Goal: Information Seeking & Learning: Find specific fact

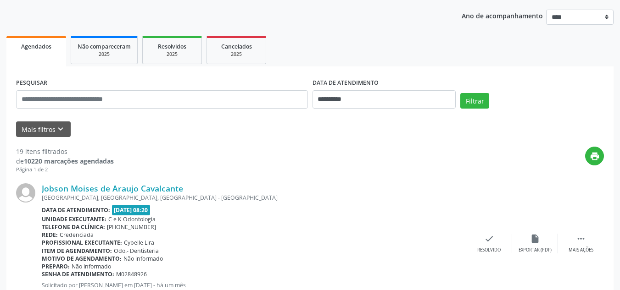
scroll to position [194, 0]
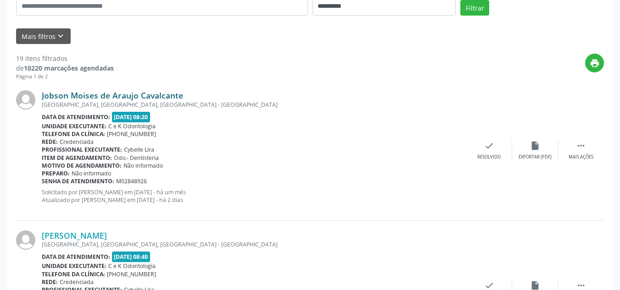
click at [90, 97] on link "Jobson Moises de Araujo Cavalcante" at bounding box center [112, 95] width 141 height 10
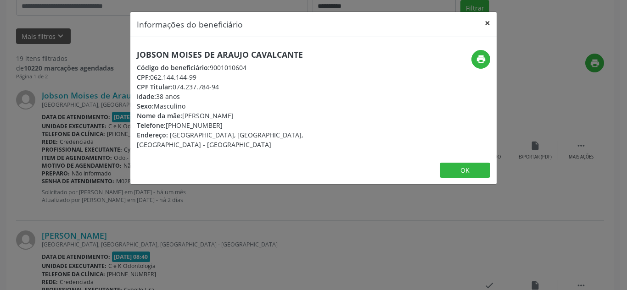
click at [490, 21] on button "×" at bounding box center [487, 23] width 18 height 22
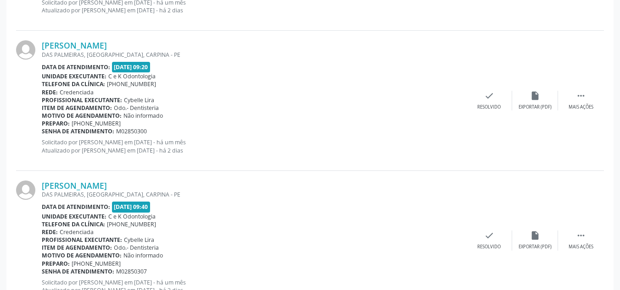
scroll to position [697, 0]
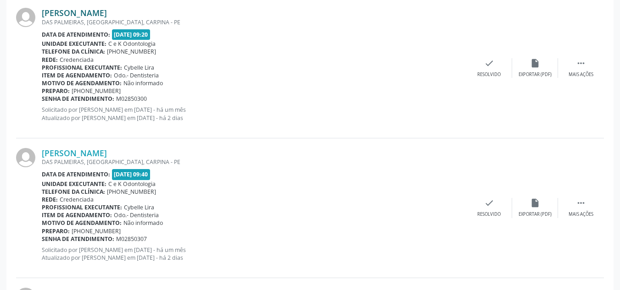
click at [90, 13] on link "[PERSON_NAME]" at bounding box center [74, 13] width 65 height 10
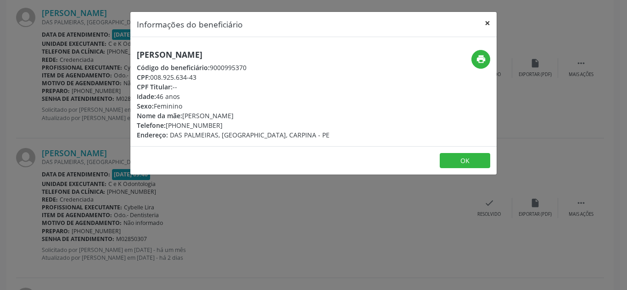
click at [486, 23] on button "×" at bounding box center [487, 23] width 18 height 22
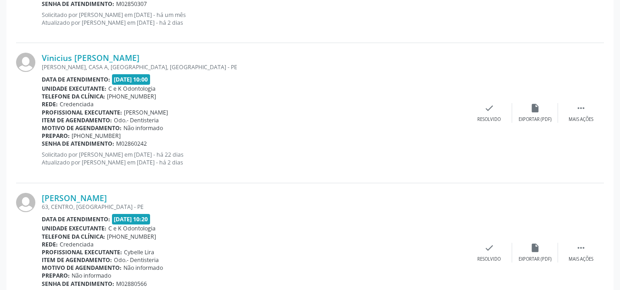
scroll to position [985, 0]
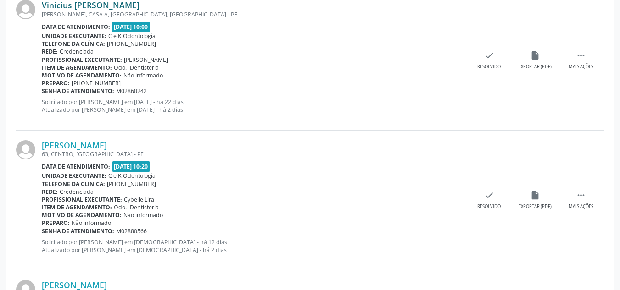
click at [114, 5] on link "Vinicius [PERSON_NAME]" at bounding box center [91, 5] width 98 height 10
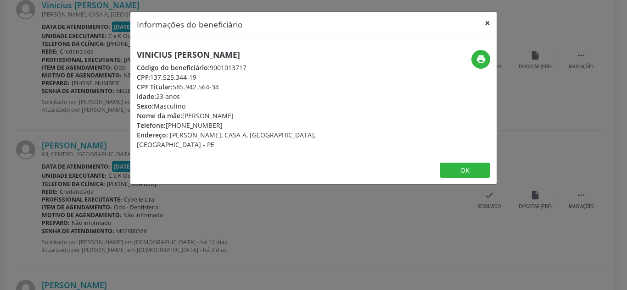
click at [488, 21] on button "×" at bounding box center [487, 23] width 18 height 22
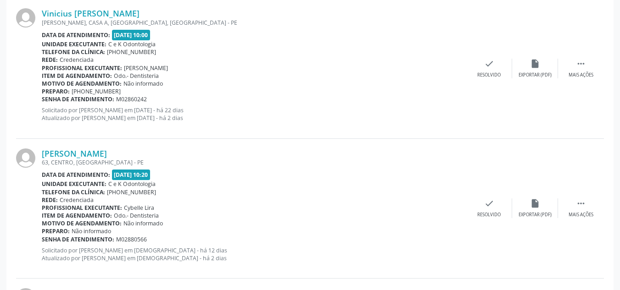
scroll to position [981, 0]
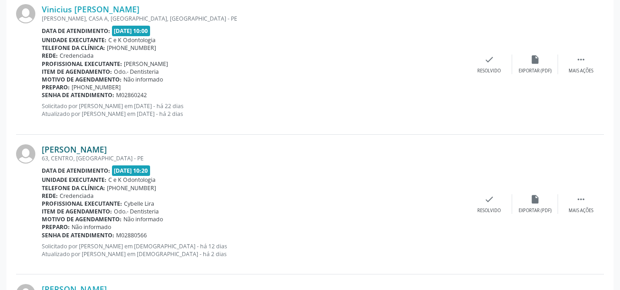
click at [107, 149] on link "[PERSON_NAME]" at bounding box center [74, 149] width 65 height 10
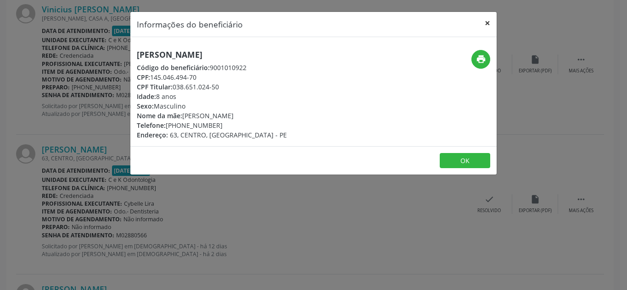
click at [485, 24] on button "×" at bounding box center [487, 23] width 18 height 22
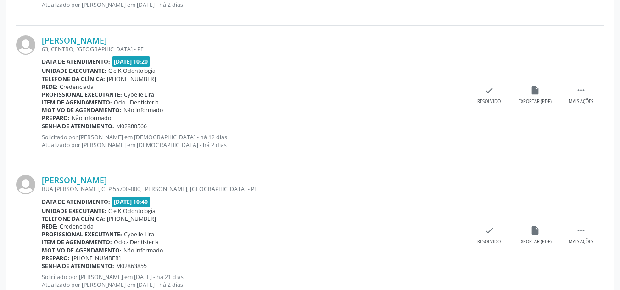
scroll to position [1058, 0]
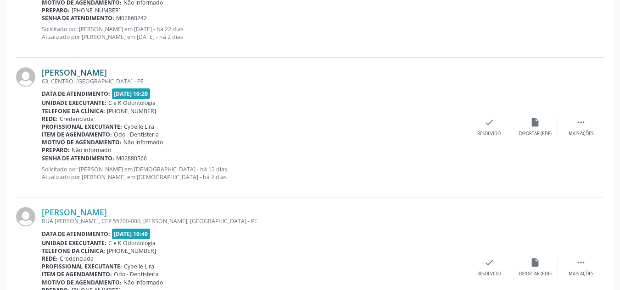
click at [97, 74] on link "[PERSON_NAME]" at bounding box center [74, 72] width 65 height 10
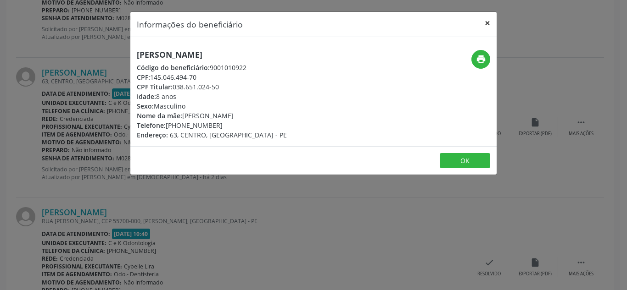
click at [485, 21] on button "×" at bounding box center [487, 23] width 18 height 22
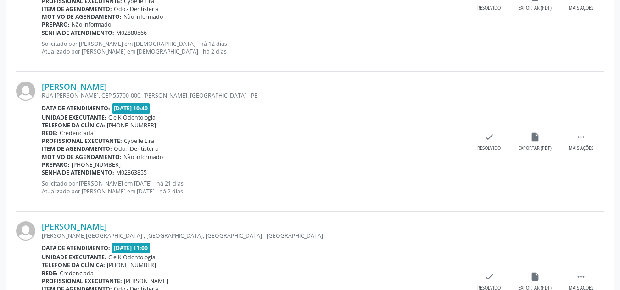
scroll to position [1188, 0]
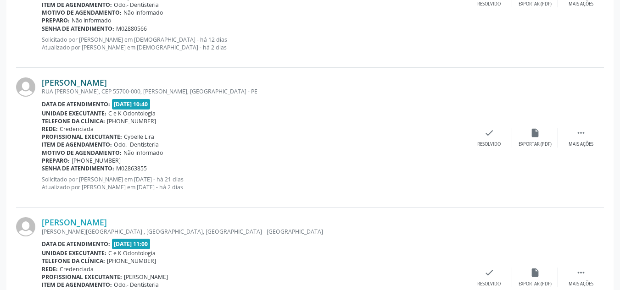
click at [101, 82] on link "[PERSON_NAME]" at bounding box center [74, 83] width 65 height 10
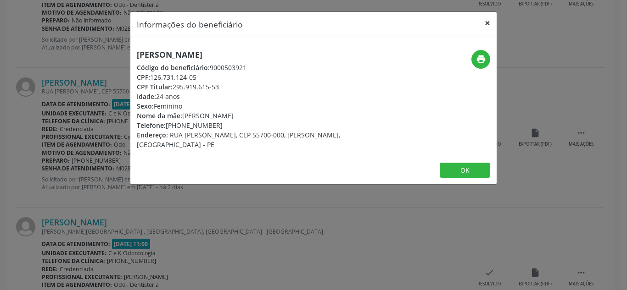
click at [489, 23] on button "×" at bounding box center [487, 23] width 18 height 22
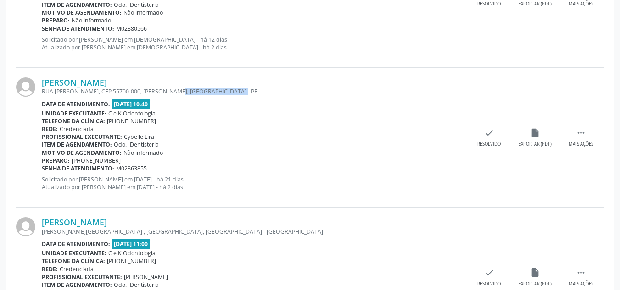
drag, startPoint x: 170, startPoint y: 92, endPoint x: 235, endPoint y: 91, distance: 64.7
click at [235, 91] on div "RUA [PERSON_NAME], CEP 55700-000, [PERSON_NAME], [GEOGRAPHIC_DATA] - PE" at bounding box center [254, 92] width 424 height 8
click at [243, 93] on div "RUA [PERSON_NAME], CEP 55700-000, [PERSON_NAME], [GEOGRAPHIC_DATA] - PE" at bounding box center [254, 92] width 424 height 8
click at [93, 223] on link "[PERSON_NAME]" at bounding box center [74, 222] width 65 height 10
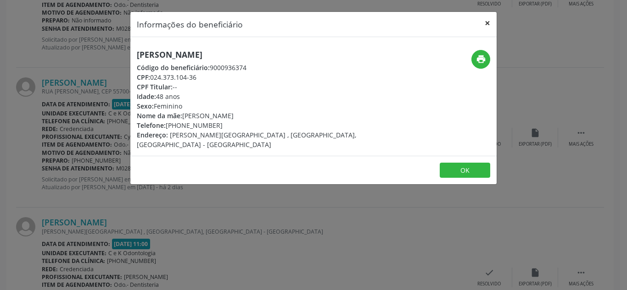
click at [485, 24] on button "×" at bounding box center [487, 23] width 18 height 22
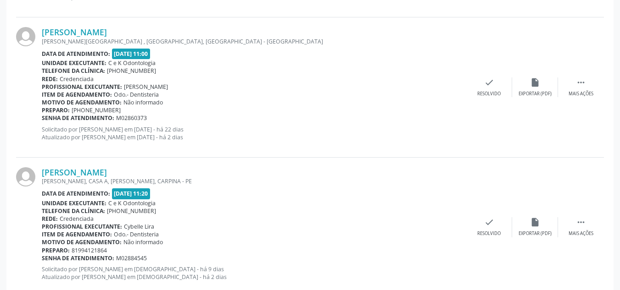
scroll to position [1374, 0]
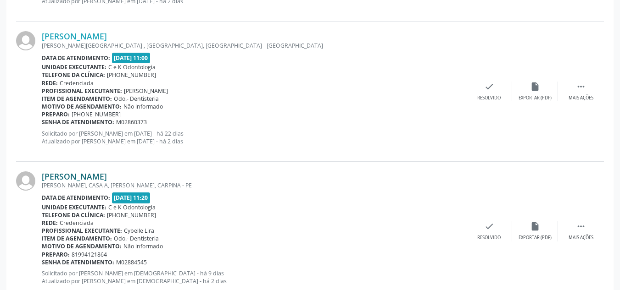
click at [107, 175] on link "[PERSON_NAME]" at bounding box center [74, 177] width 65 height 10
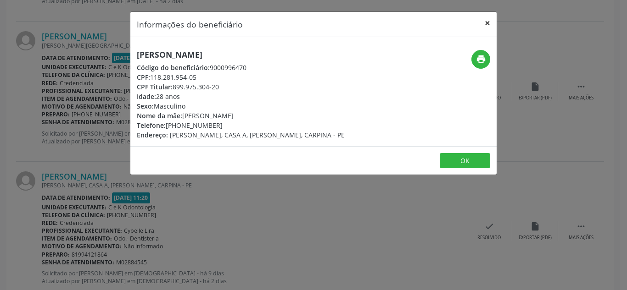
click at [487, 24] on button "×" at bounding box center [487, 23] width 18 height 22
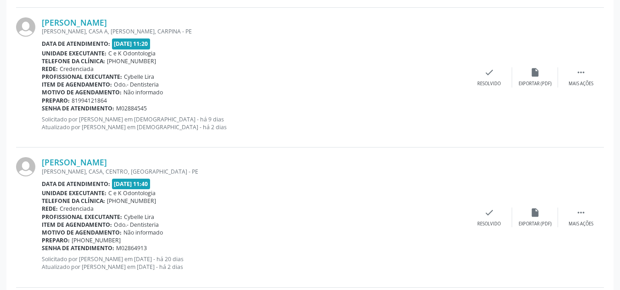
scroll to position [1532, 0]
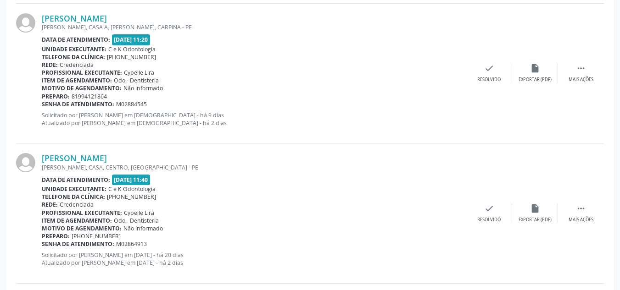
drag, startPoint x: 42, startPoint y: 115, endPoint x: 241, endPoint y: 127, distance: 199.5
click at [241, 127] on p "Solicitado por [PERSON_NAME] em [DEMOGRAPHIC_DATA] - há 9 dias Atualizado por […" at bounding box center [254, 119] width 424 height 16
click at [107, 159] on link "[PERSON_NAME]" at bounding box center [74, 158] width 65 height 10
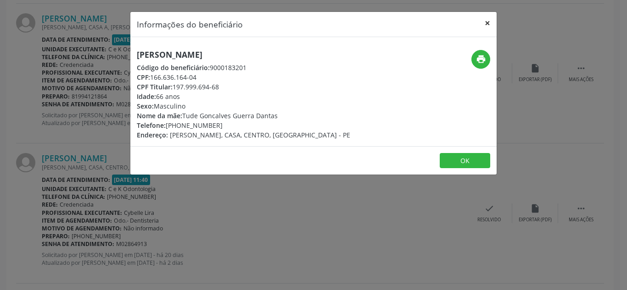
click at [489, 24] on button "×" at bounding box center [487, 23] width 18 height 22
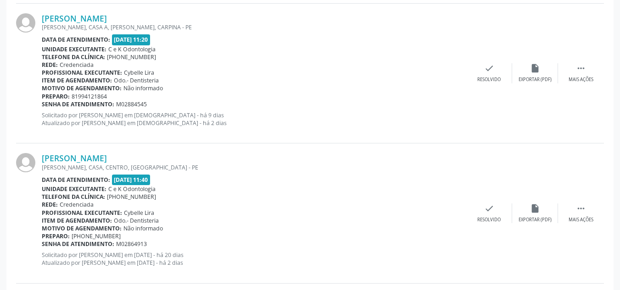
click at [274, 128] on div "[PERSON_NAME] [PERSON_NAME], CASA A, [PERSON_NAME], CARPINA - PE Data de atendi…" at bounding box center [254, 73] width 424 height 120
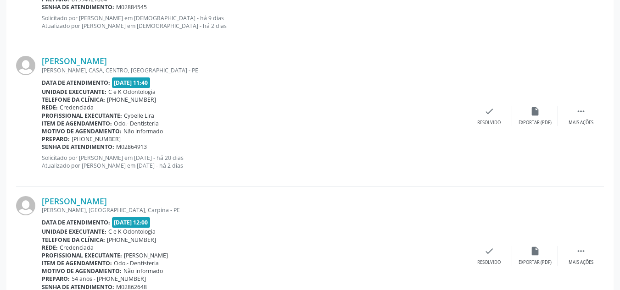
scroll to position [1634, 0]
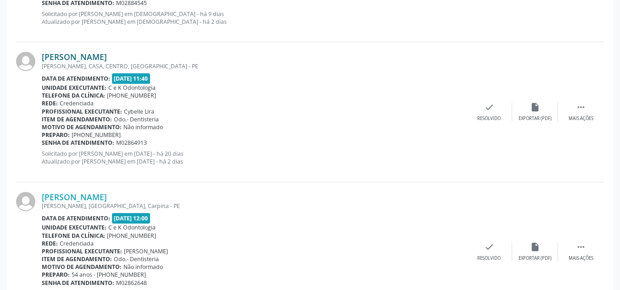
click at [84, 55] on link "[PERSON_NAME]" at bounding box center [74, 57] width 65 height 10
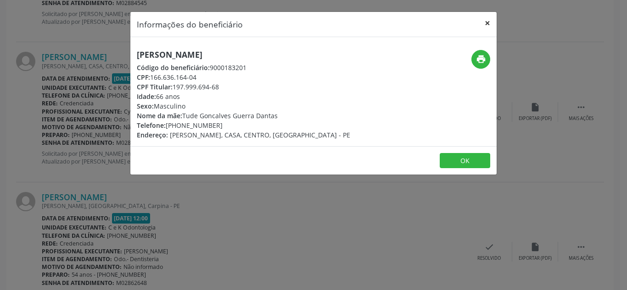
click at [487, 22] on button "×" at bounding box center [487, 23] width 18 height 22
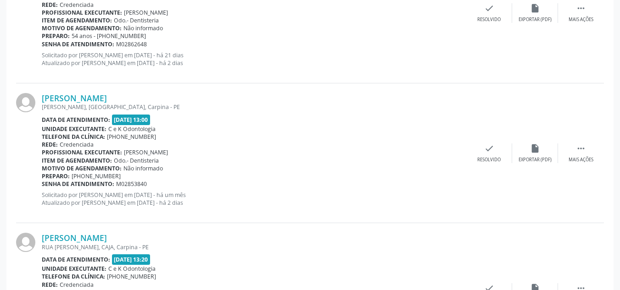
scroll to position [1921, 0]
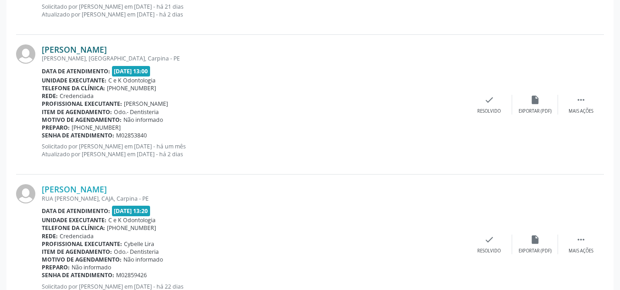
click at [107, 50] on link "[PERSON_NAME]" at bounding box center [74, 49] width 65 height 10
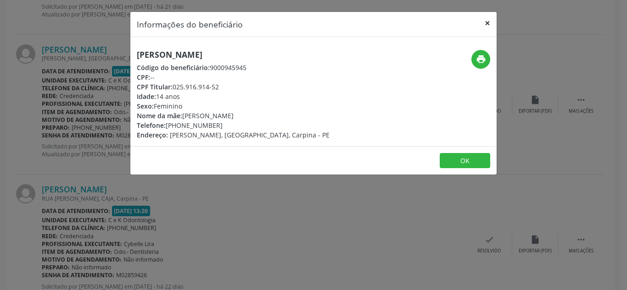
click at [488, 24] on button "×" at bounding box center [487, 23] width 18 height 22
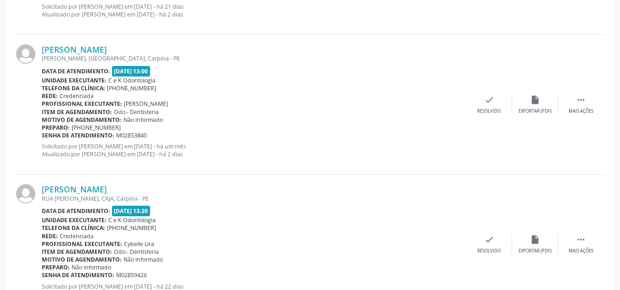
scroll to position [1934, 0]
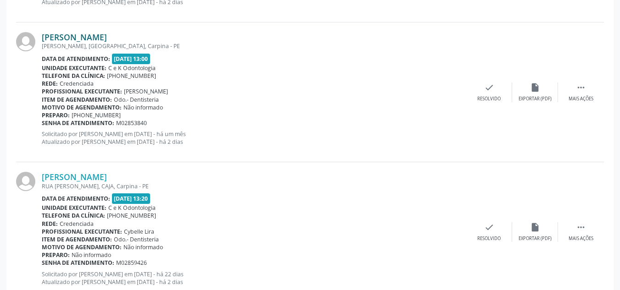
click at [94, 33] on link "[PERSON_NAME]" at bounding box center [74, 37] width 65 height 10
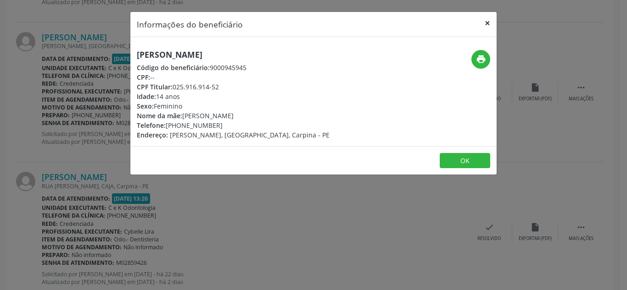
click at [486, 24] on button "×" at bounding box center [487, 23] width 18 height 22
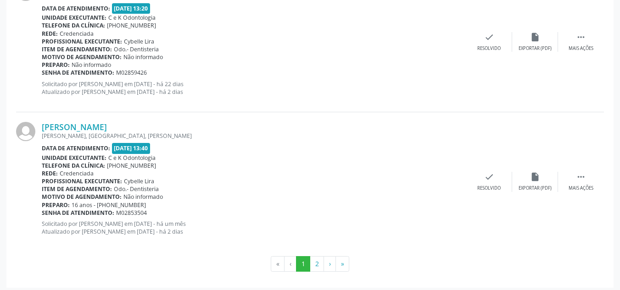
scroll to position [2128, 0]
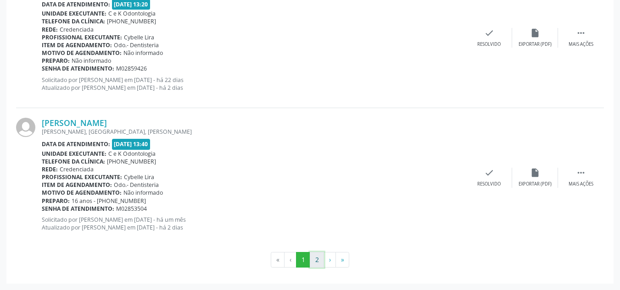
click at [315, 258] on button "2" at bounding box center [317, 260] width 14 height 16
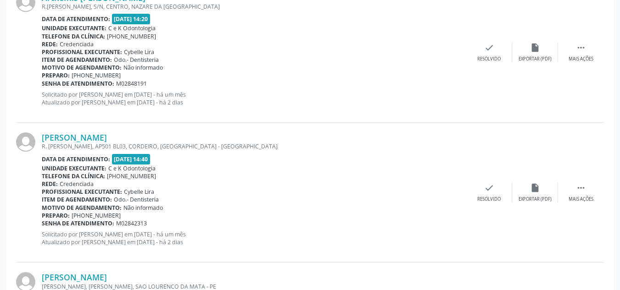
scroll to position [443, 0]
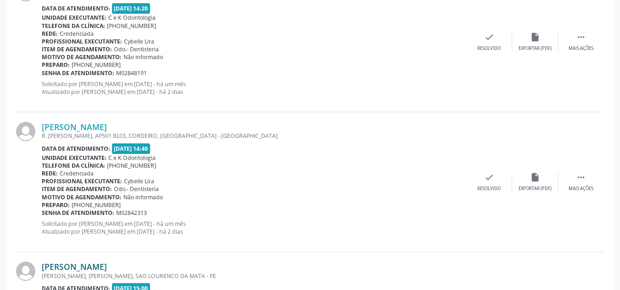
click at [92, 265] on link "[PERSON_NAME]" at bounding box center [74, 267] width 65 height 10
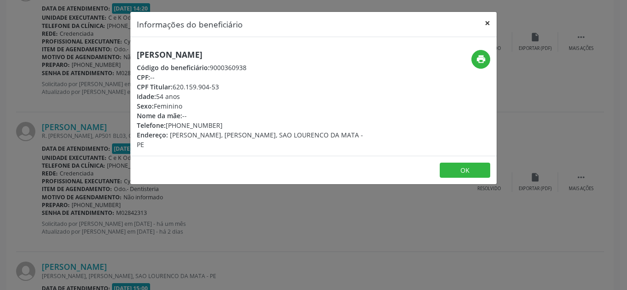
click at [488, 22] on button "×" at bounding box center [487, 23] width 18 height 22
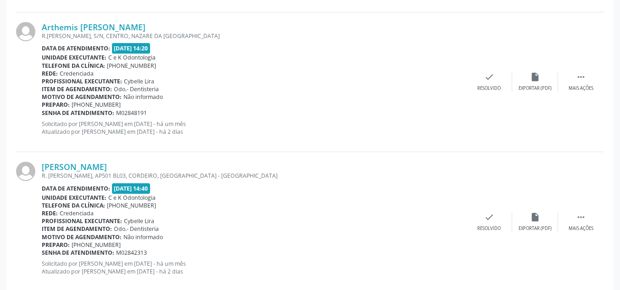
scroll to position [406, 0]
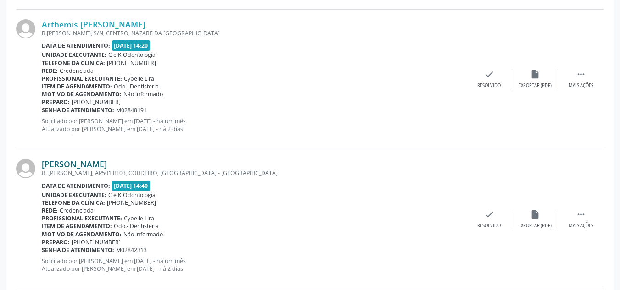
click at [107, 163] on link "[PERSON_NAME]" at bounding box center [74, 164] width 65 height 10
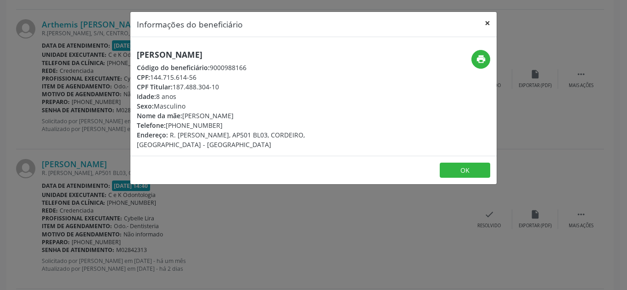
click at [487, 24] on button "×" at bounding box center [487, 23] width 18 height 22
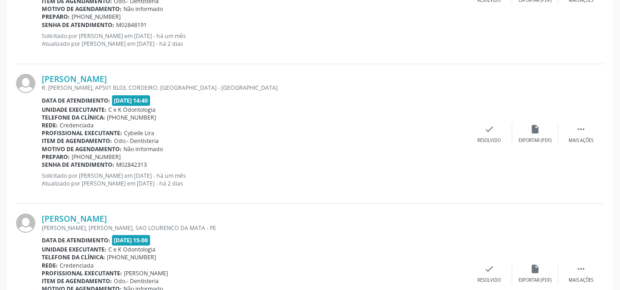
scroll to position [496, 0]
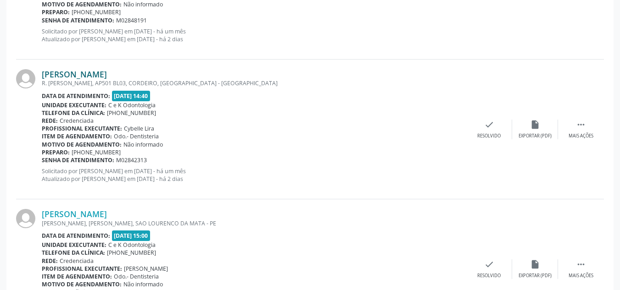
click at [107, 71] on link "[PERSON_NAME]" at bounding box center [74, 74] width 65 height 10
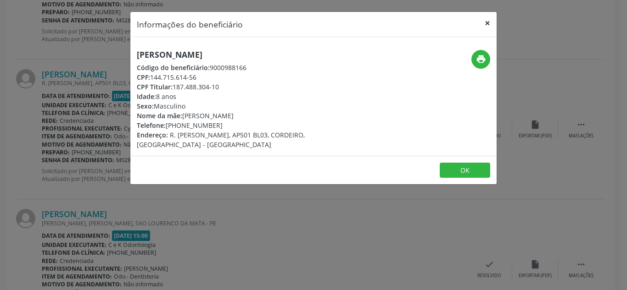
click at [487, 24] on button "×" at bounding box center [487, 23] width 18 height 22
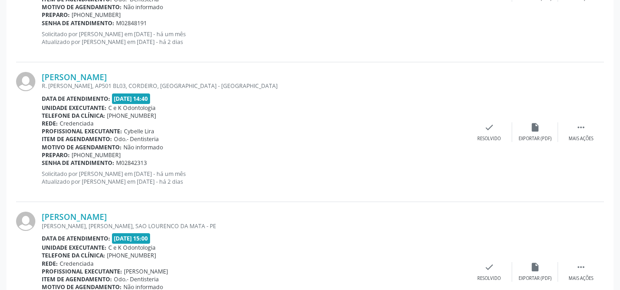
scroll to position [587, 0]
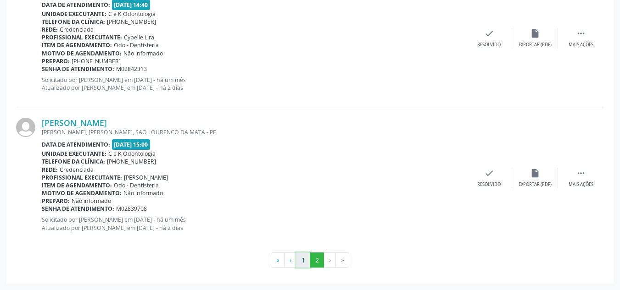
click at [300, 262] on button "1" at bounding box center [303, 261] width 14 height 16
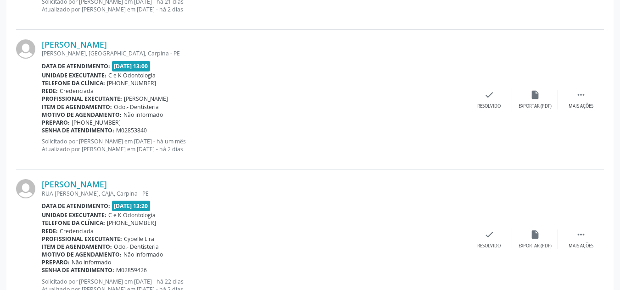
scroll to position [2128, 0]
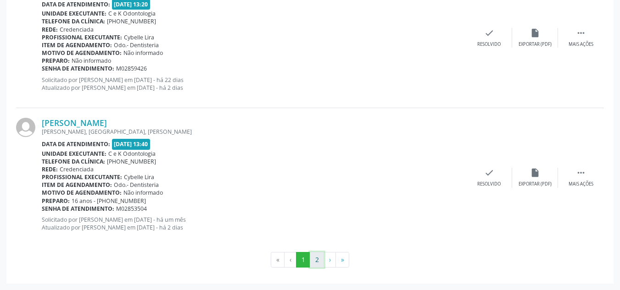
click at [318, 261] on button "2" at bounding box center [317, 260] width 14 height 16
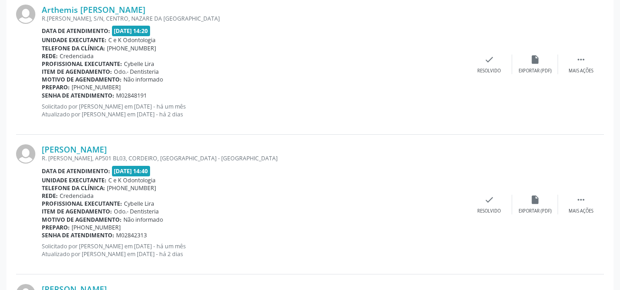
scroll to position [389, 0]
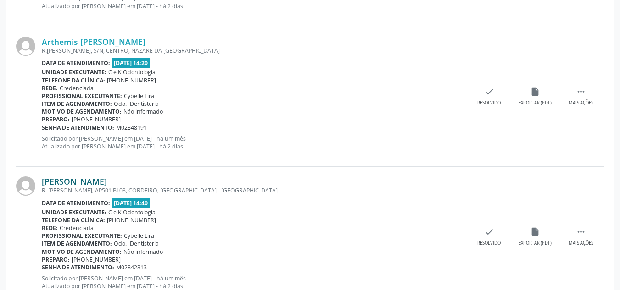
click at [101, 182] on link "[PERSON_NAME]" at bounding box center [74, 182] width 65 height 10
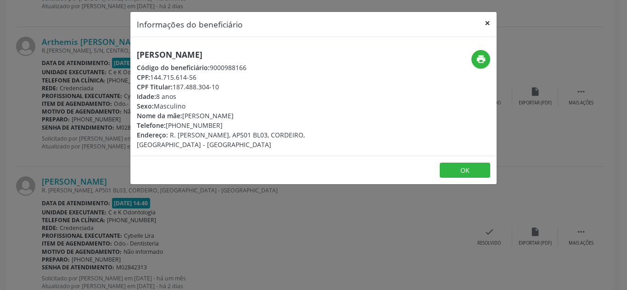
click at [487, 22] on button "×" at bounding box center [487, 23] width 18 height 22
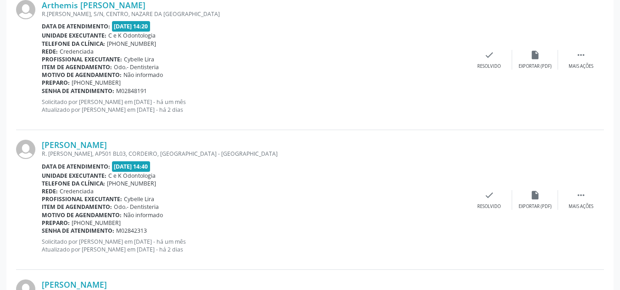
scroll to position [405, 0]
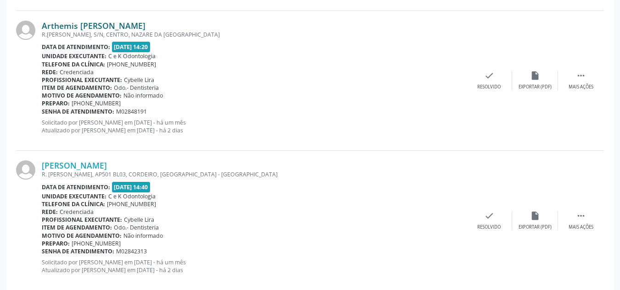
click at [102, 23] on link "Arthemis [PERSON_NAME]" at bounding box center [94, 26] width 104 height 10
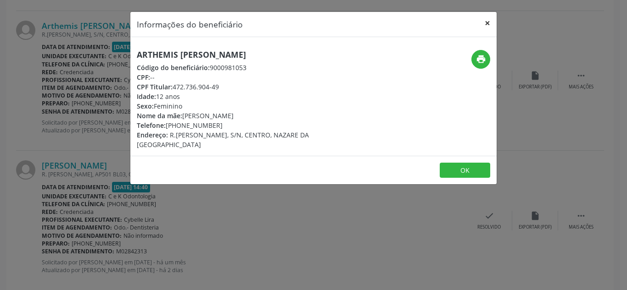
click at [491, 24] on button "×" at bounding box center [487, 23] width 18 height 22
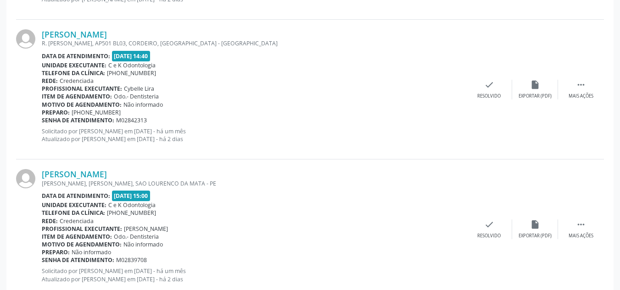
scroll to position [587, 0]
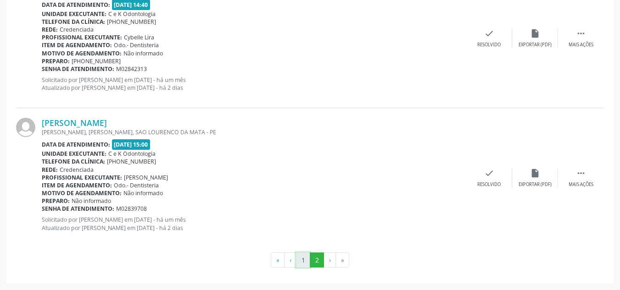
click at [304, 263] on button "1" at bounding box center [303, 261] width 14 height 16
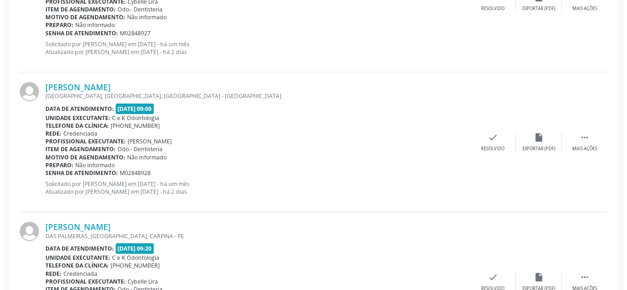
scroll to position [572, 0]
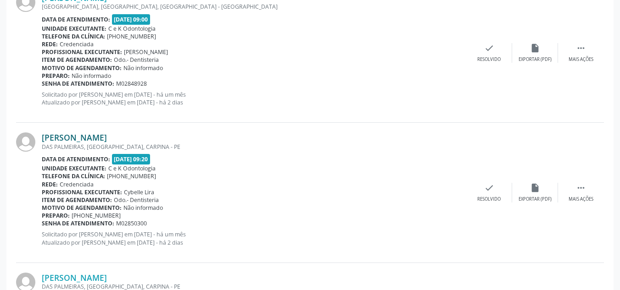
click at [105, 139] on link "[PERSON_NAME]" at bounding box center [74, 138] width 65 height 10
